Goal: Task Accomplishment & Management: Manage account settings

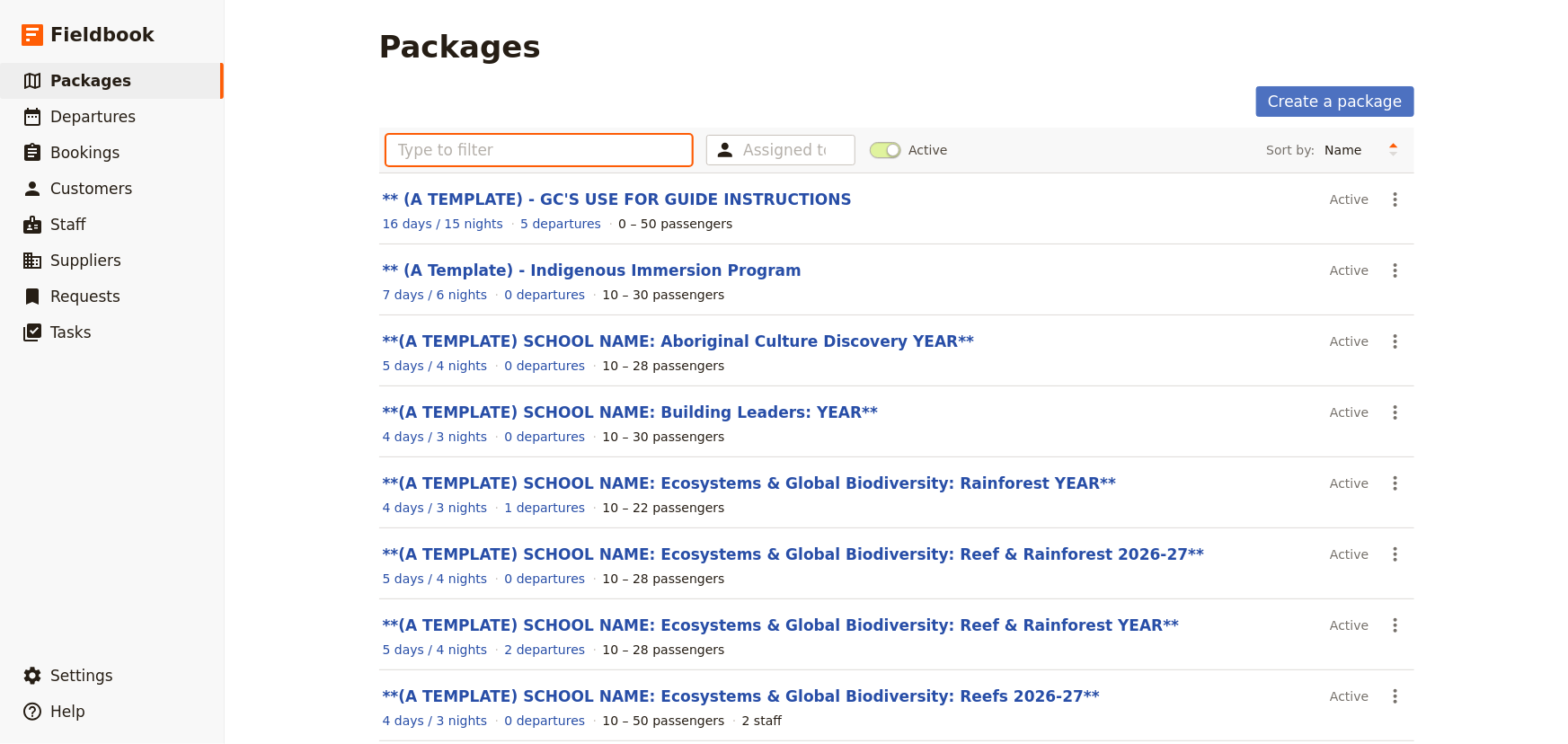
click at [476, 152] on input "text" at bounding box center [539, 149] width 307 height 31
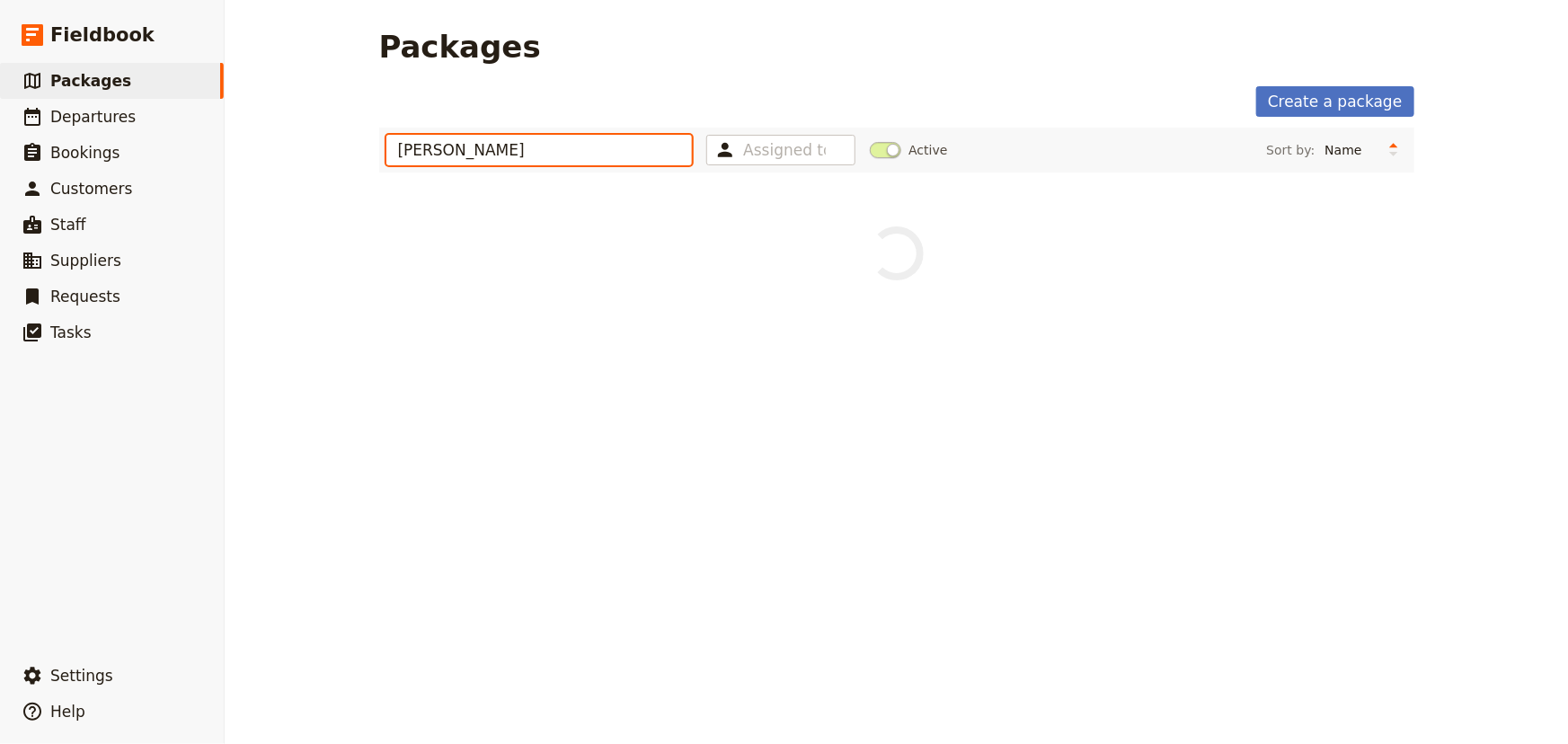
type input "[PERSON_NAME]"
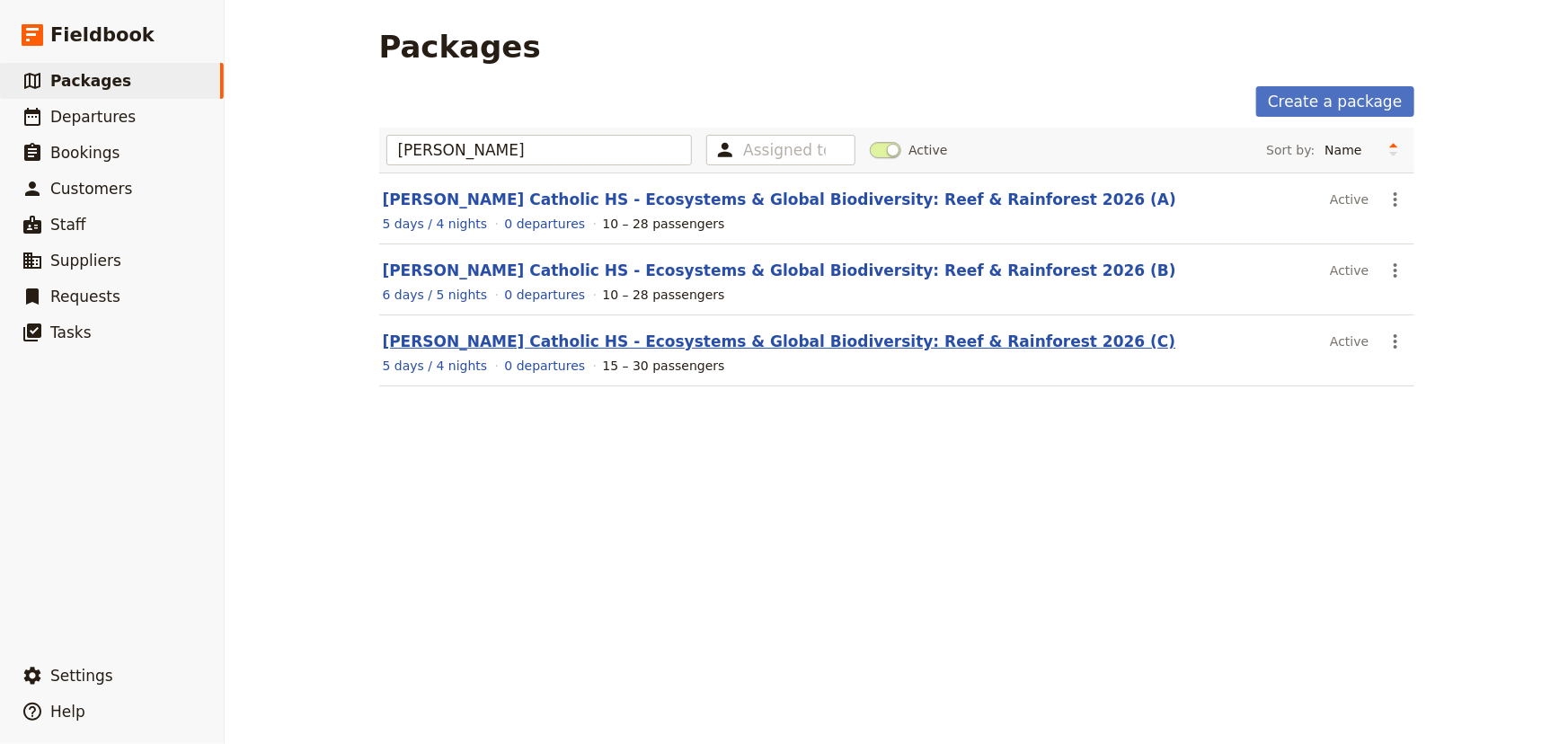
click at [852, 342] on link "[PERSON_NAME] Catholic HS - Ecosystems & Global Biodiversity: Reef & Rainforest…" at bounding box center [779, 341] width 793 height 18
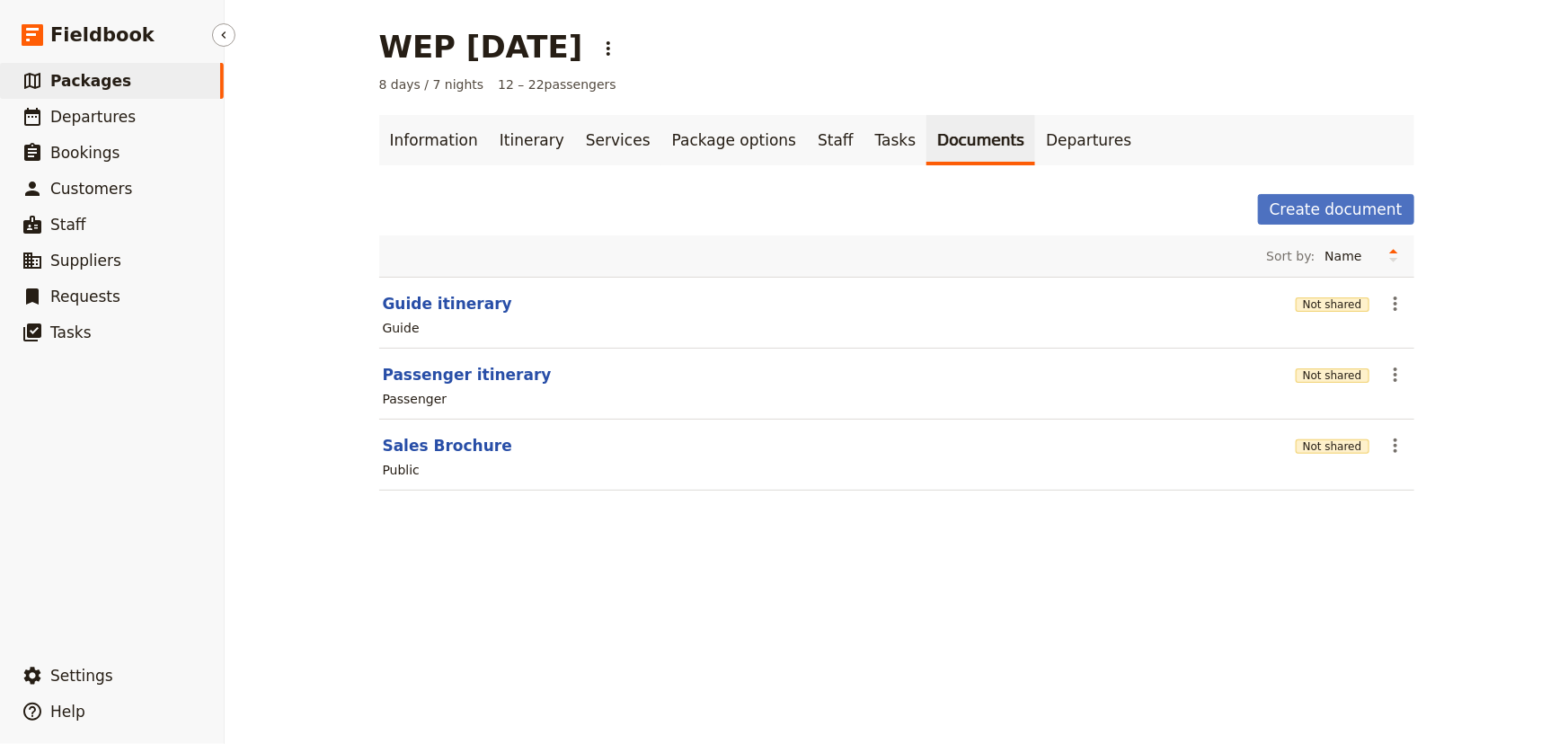
click at [111, 88] on span "Packages" at bounding box center [90, 81] width 81 height 18
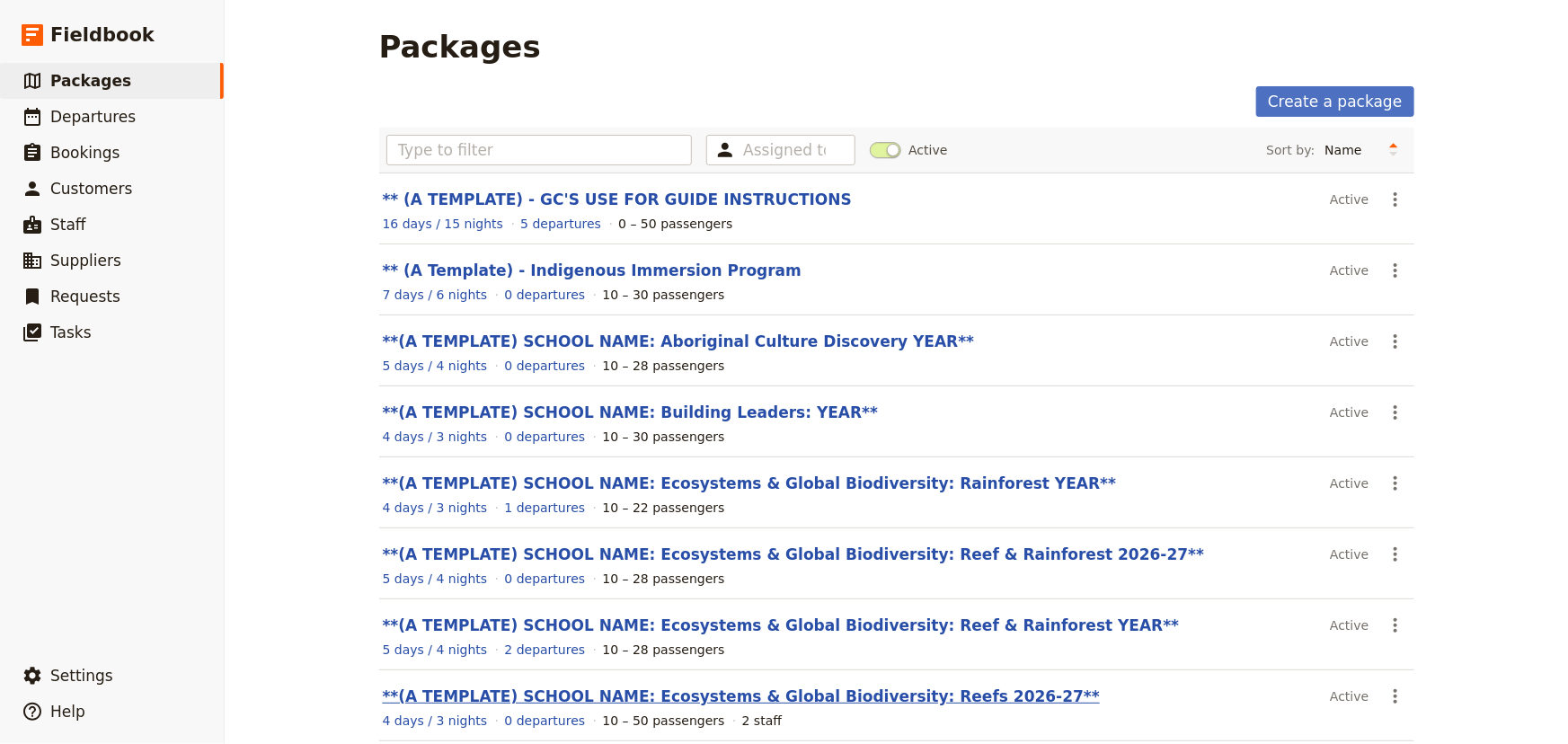
click at [889, 692] on link "**(A TEMPLATE) SCHOOL NAME: Ecosystems & Global Biodiversity: Reefs 2026-27**" at bounding box center [741, 696] width 717 height 18
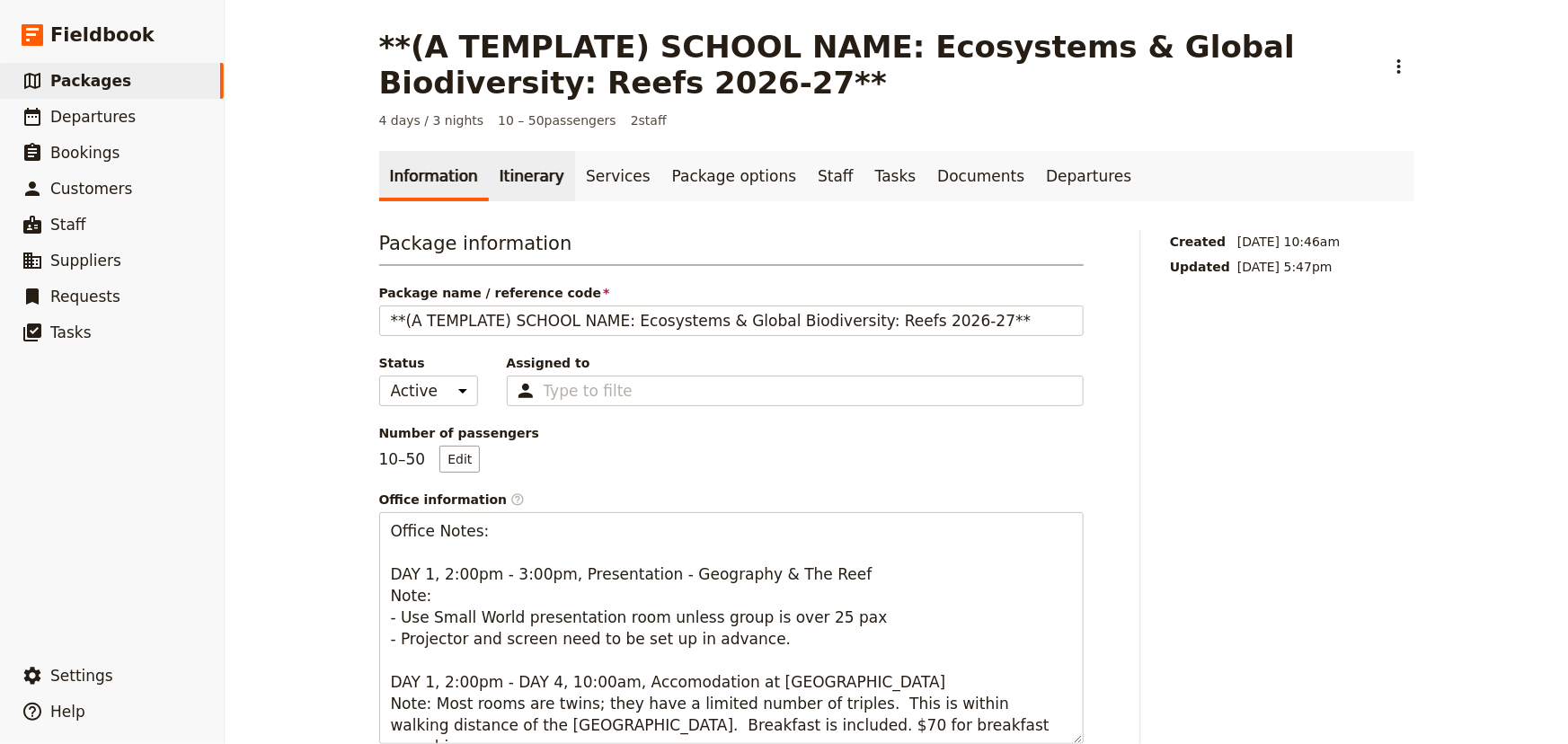
click at [495, 175] on link "Itinerary" at bounding box center [531, 176] width 86 height 50
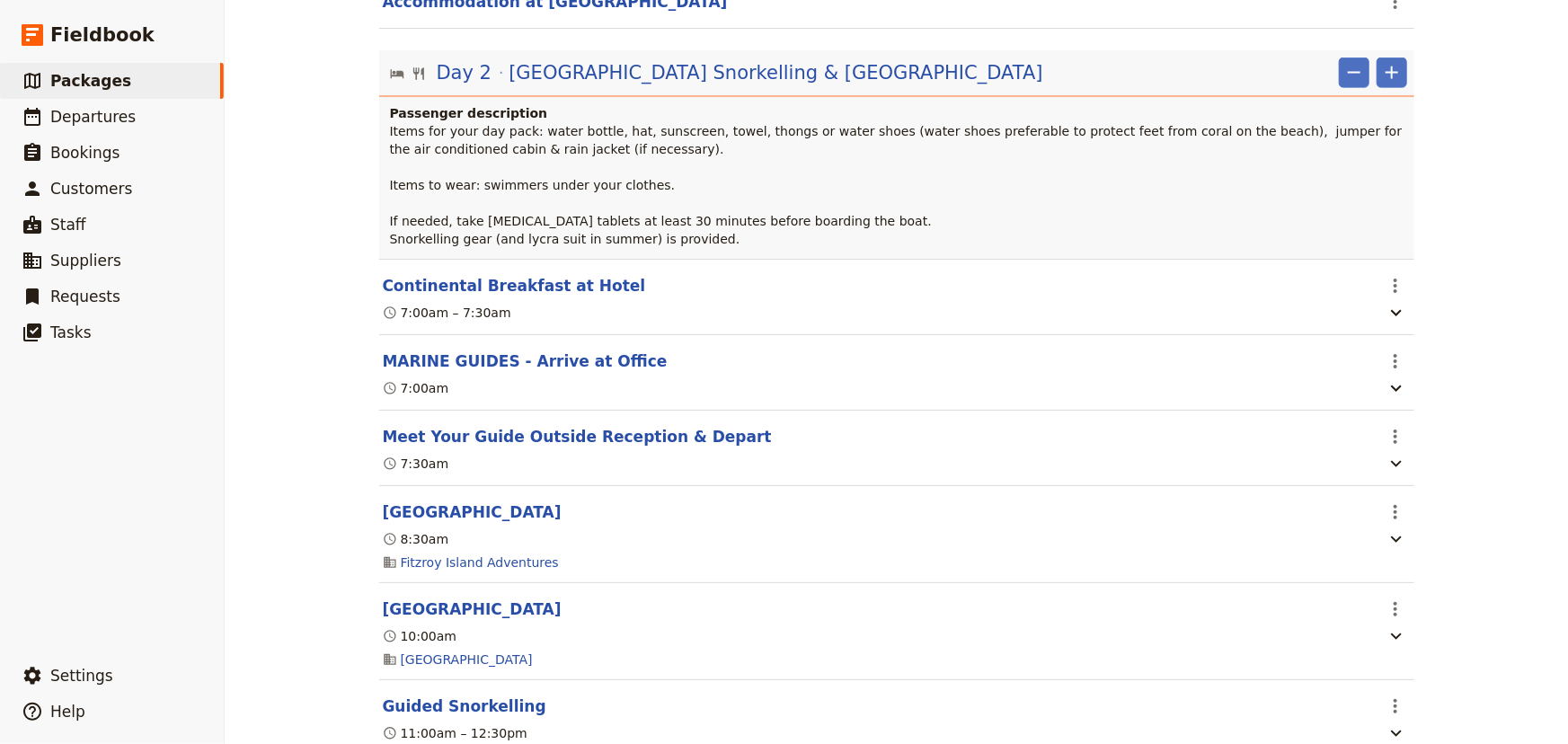
scroll to position [1361, 0]
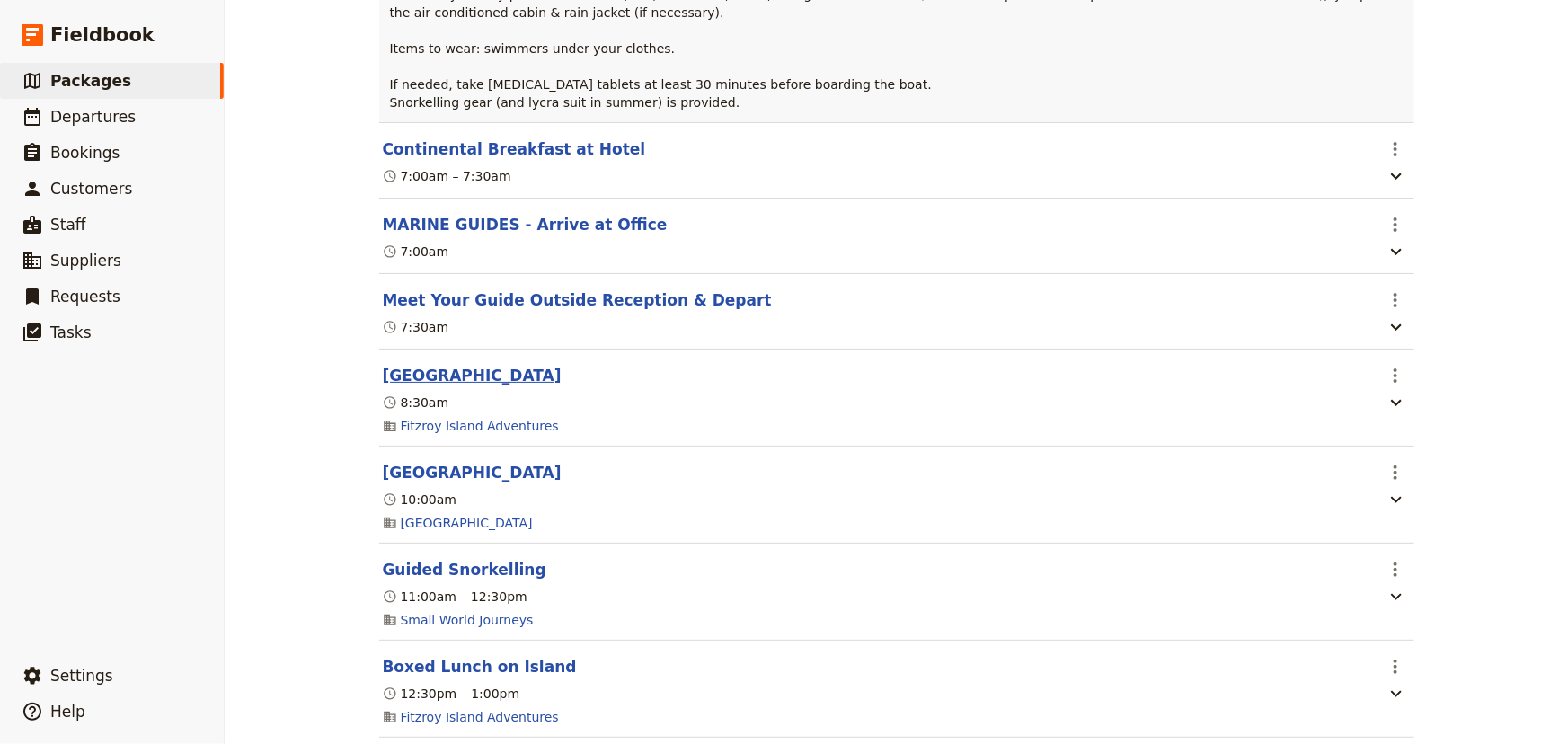
click at [443, 383] on button "Fitzroy Island" at bounding box center [472, 375] width 179 height 21
select select "2"
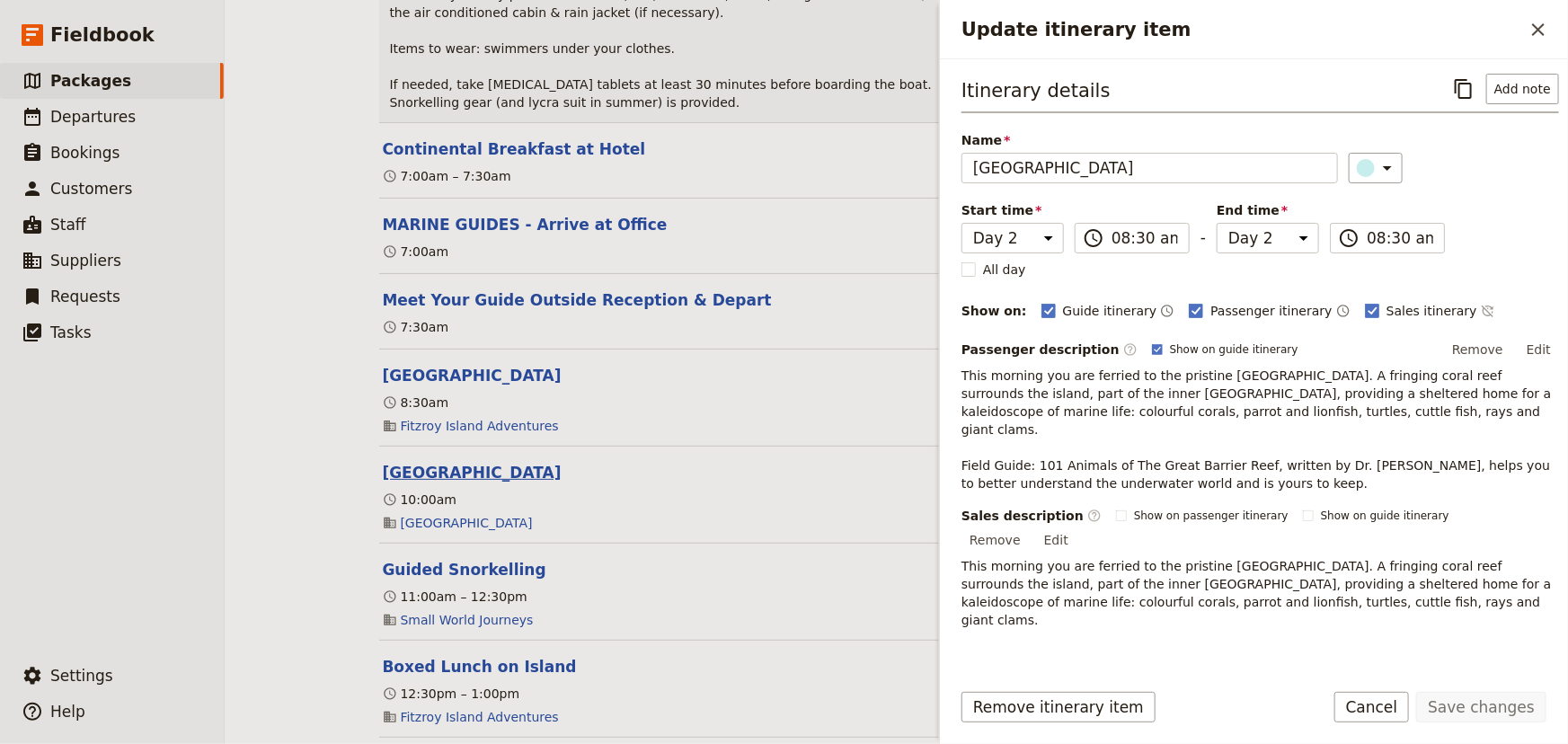
click at [455, 473] on button "Turtle Rehabilitation Centre" at bounding box center [472, 472] width 179 height 21
select select "2"
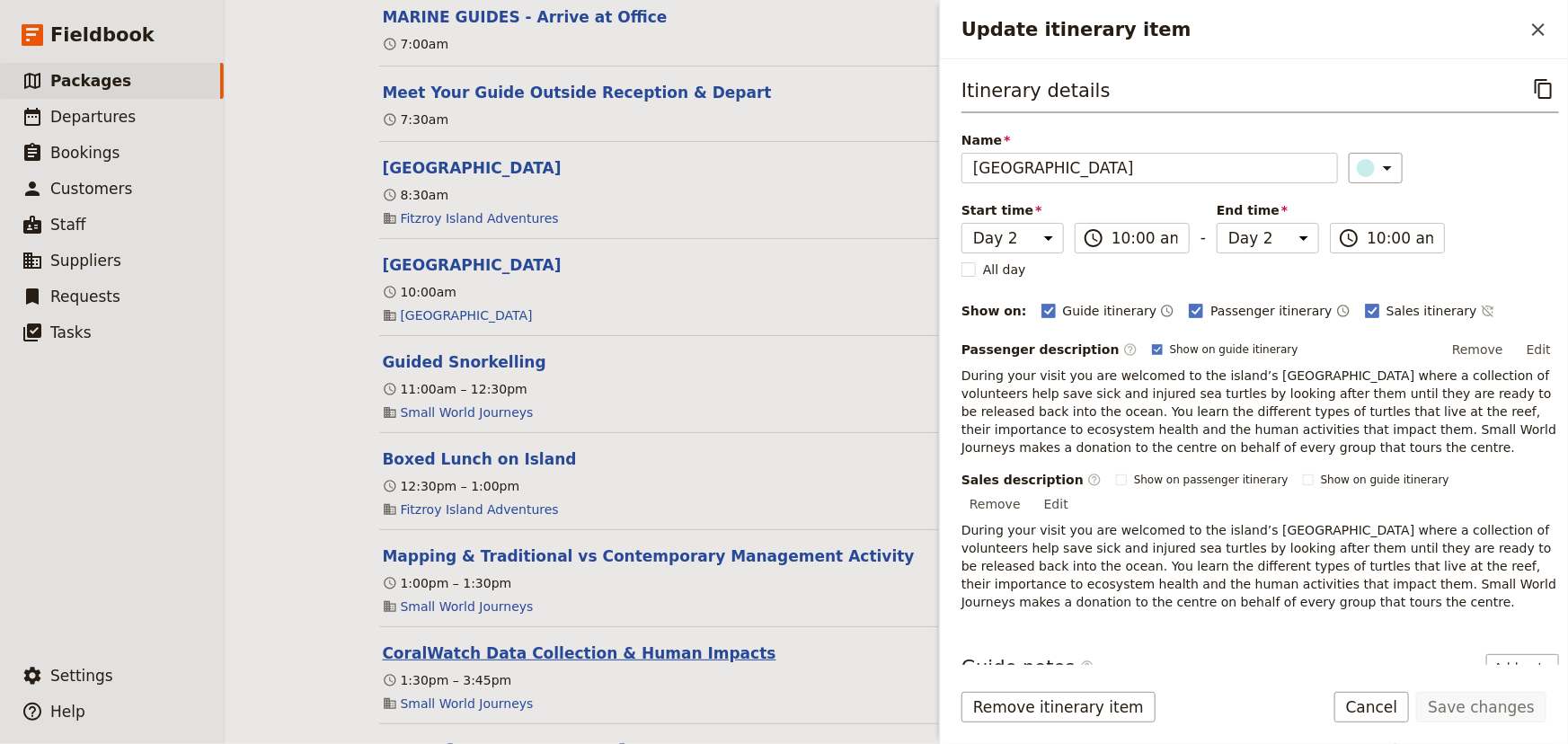
scroll to position [1633, 0]
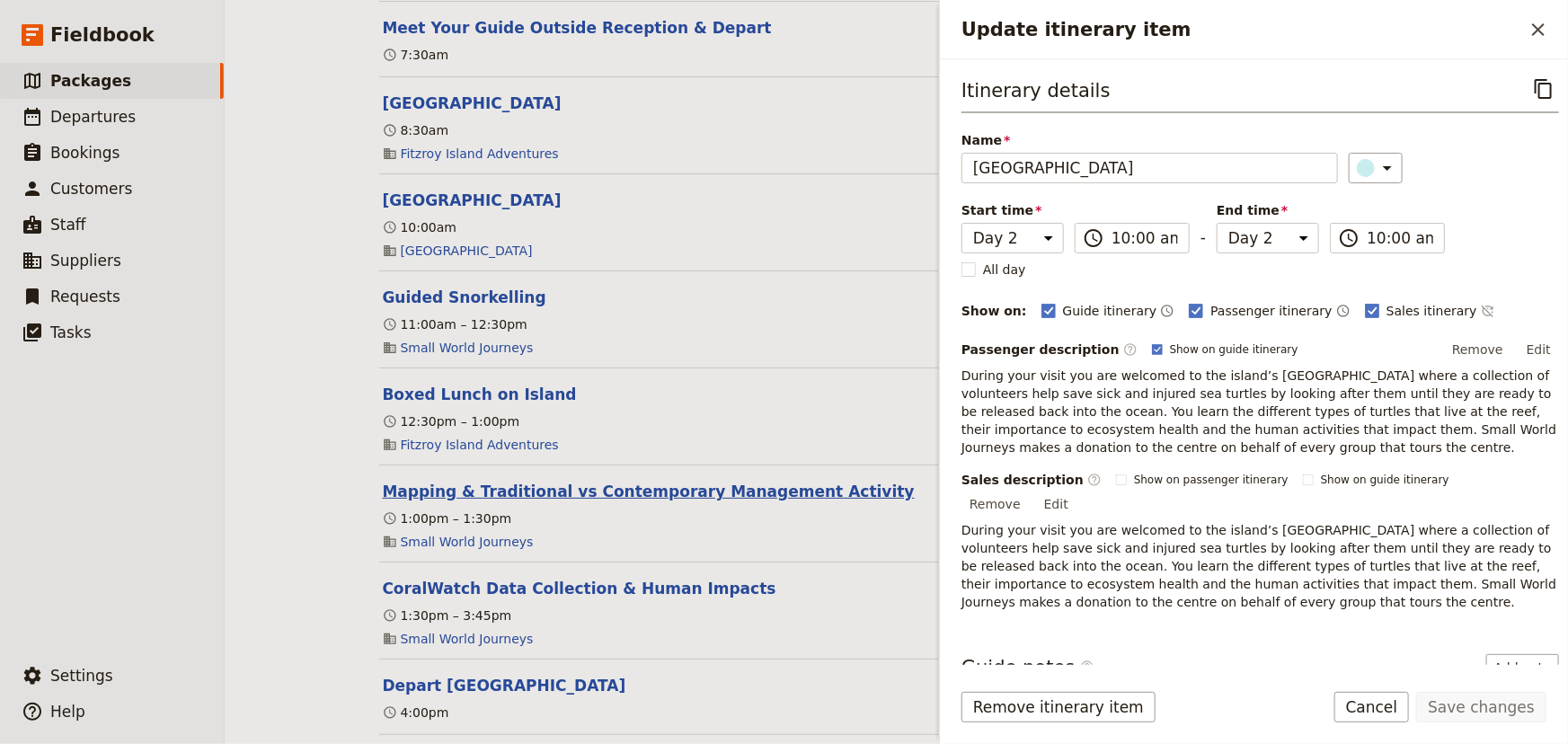
click at [512, 494] on button "Mapping & Traditional vs Contemporary Management Activity" at bounding box center [649, 491] width 532 height 21
select select "2"
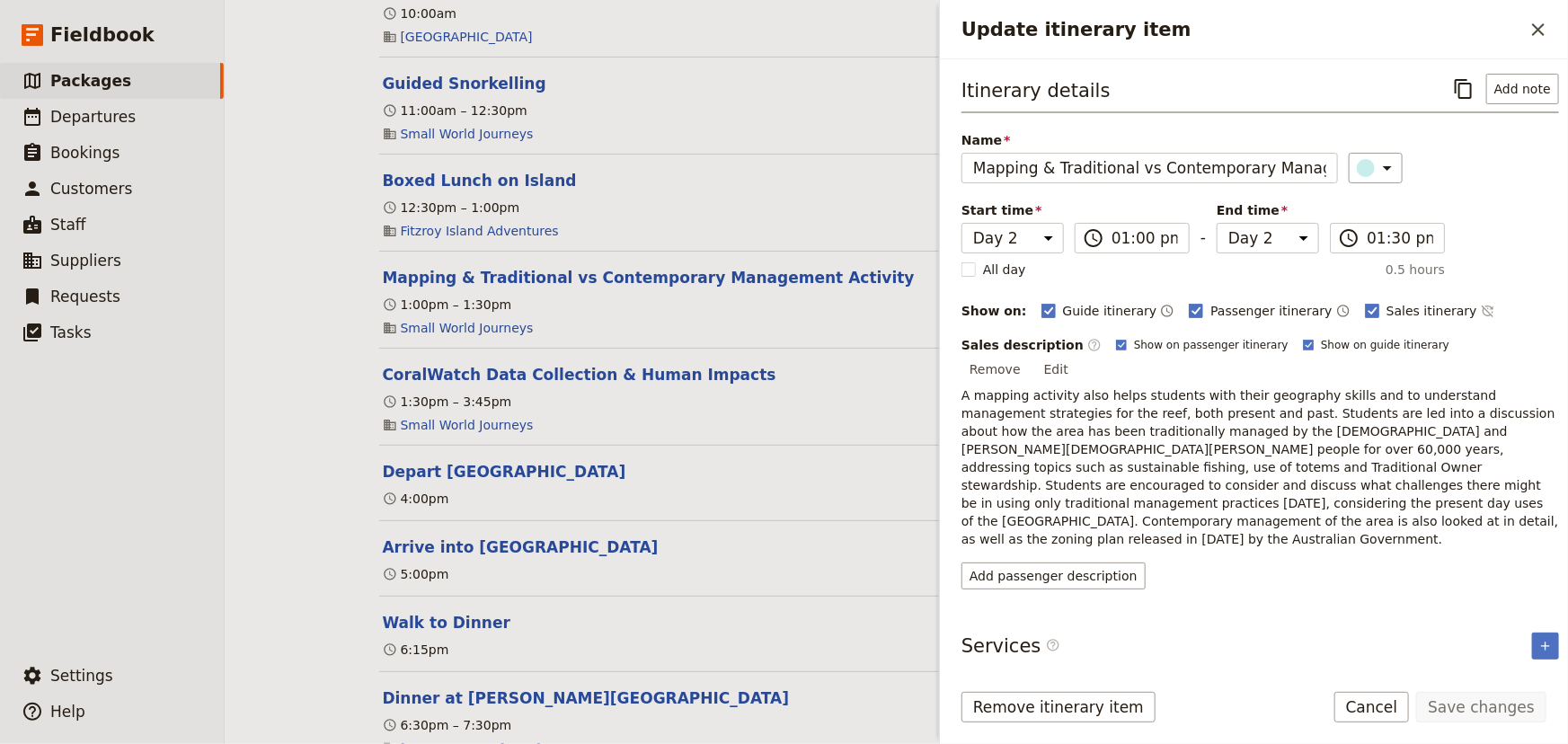
scroll to position [1904, 0]
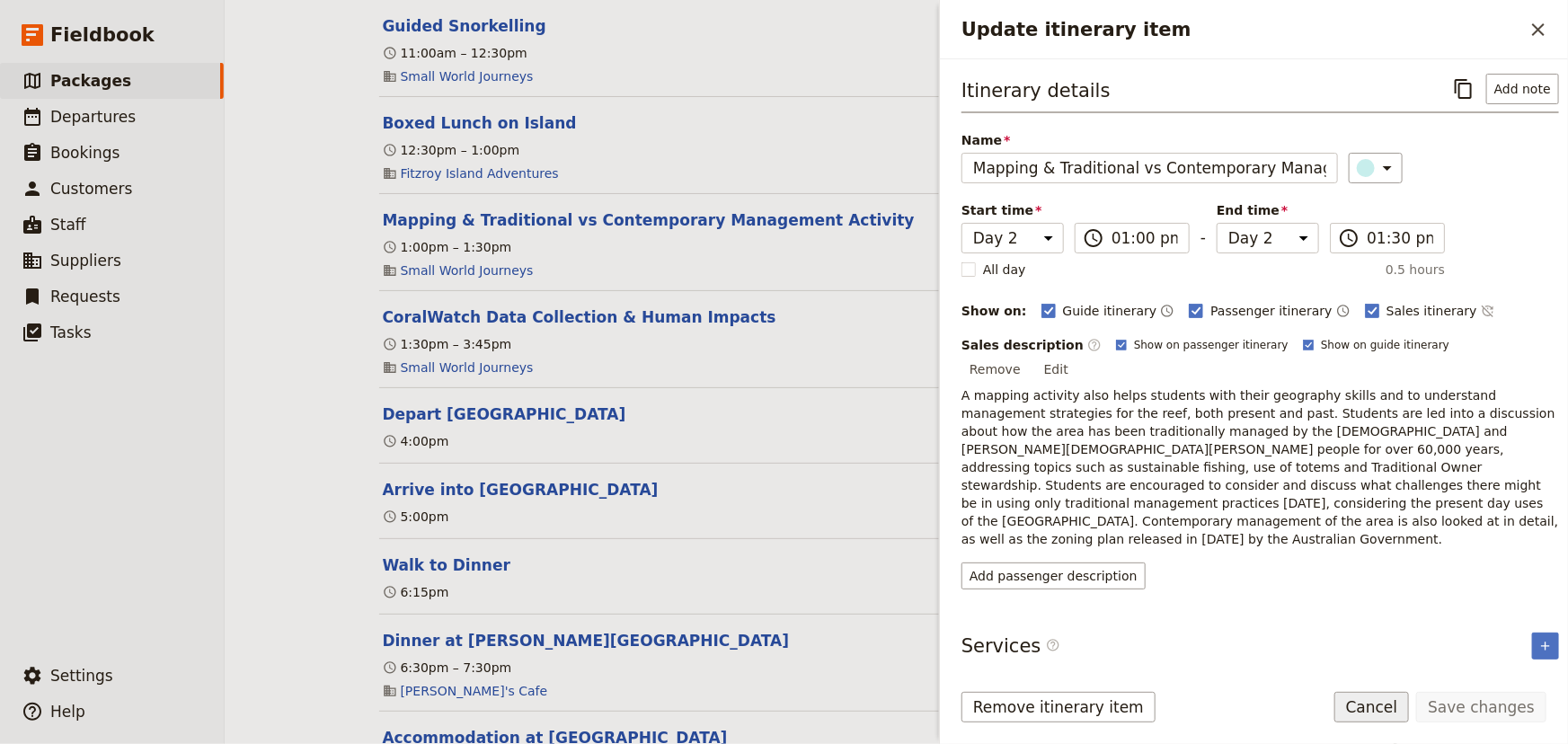
click at [1383, 707] on button "Cancel" at bounding box center [1372, 707] width 75 height 31
